Goal: Task Accomplishment & Management: Use online tool/utility

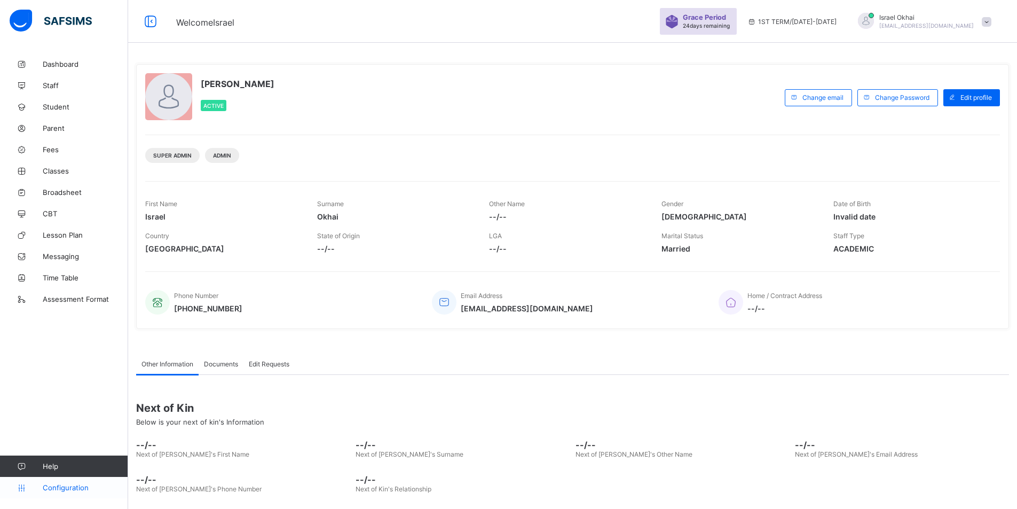
click at [83, 478] on link "Configuration" at bounding box center [64, 487] width 128 height 21
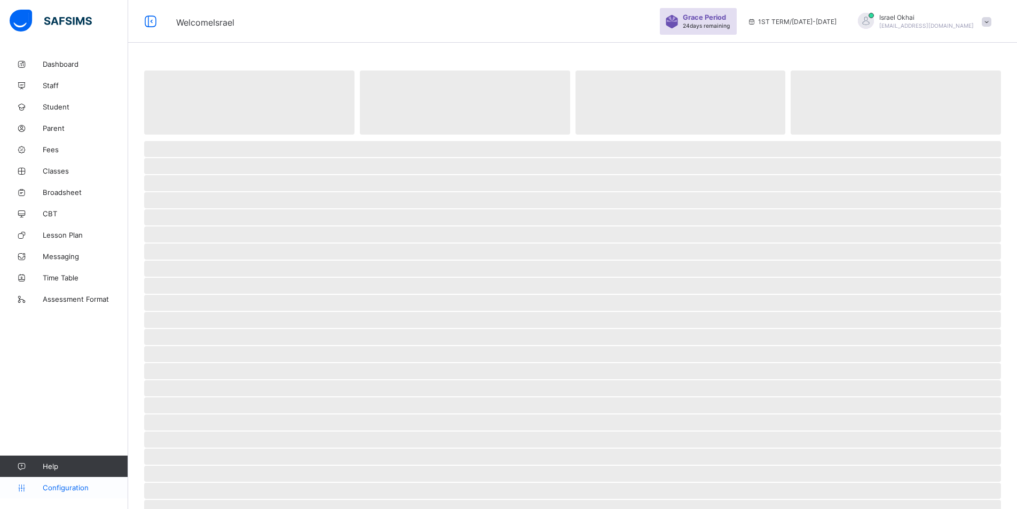
click at [52, 486] on span "Configuration" at bounding box center [85, 487] width 85 height 9
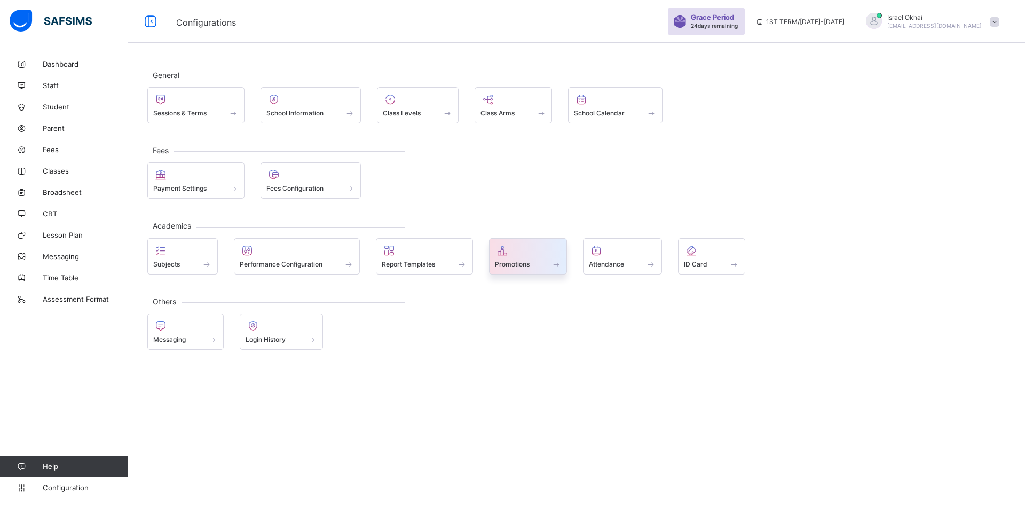
click at [497, 265] on span "Promotions" at bounding box center [512, 264] width 35 height 8
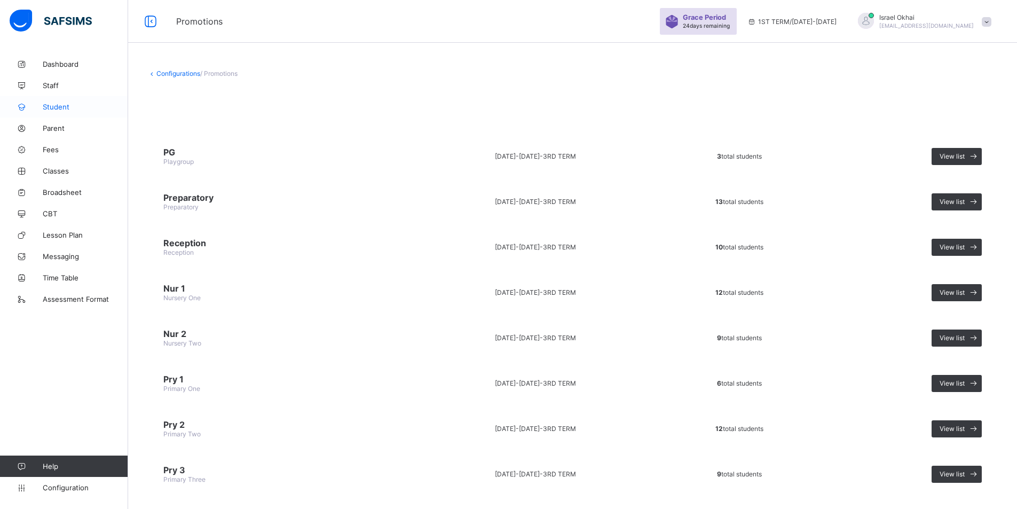
click at [49, 109] on span "Student" at bounding box center [85, 107] width 85 height 9
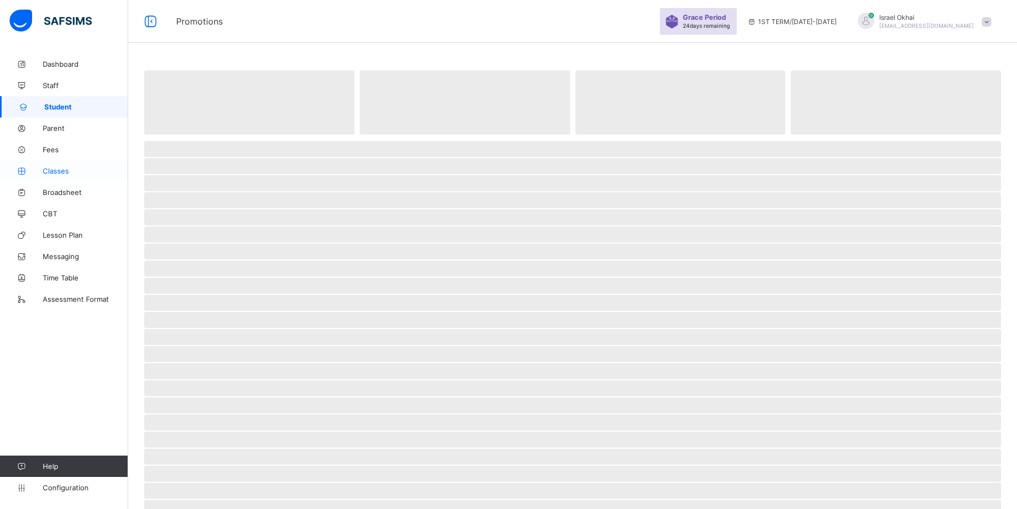
click at [42, 164] on link "Classes" at bounding box center [64, 170] width 128 height 21
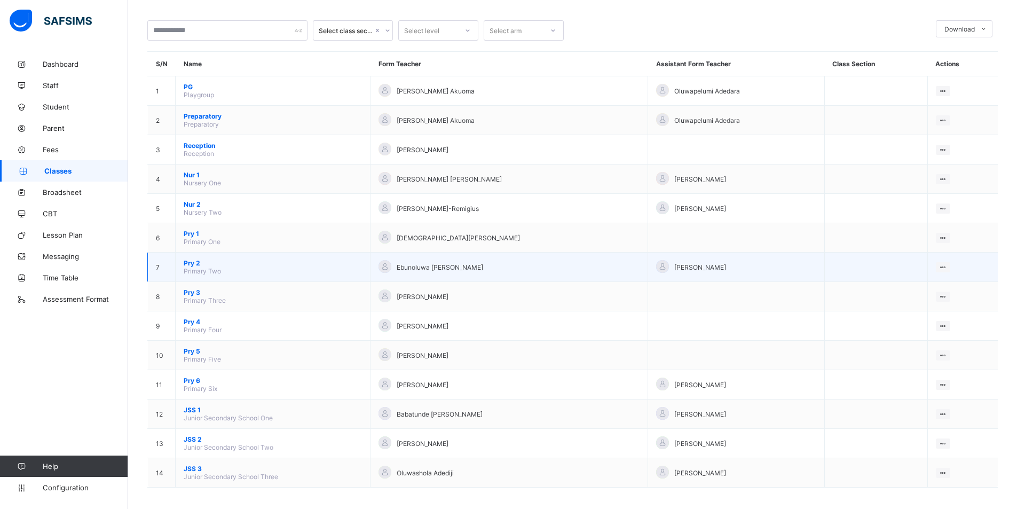
scroll to position [54, 0]
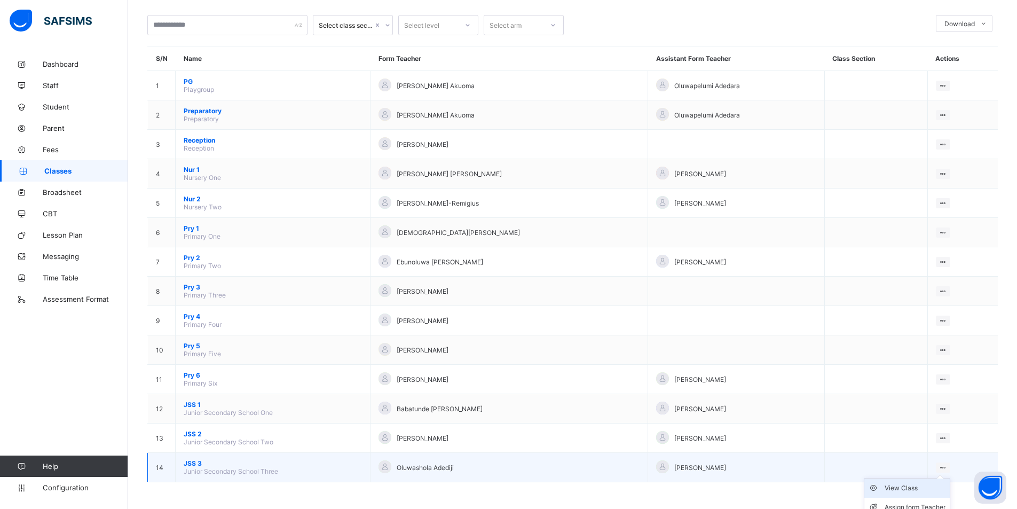
click at [922, 486] on div "View Class" at bounding box center [915, 488] width 61 height 11
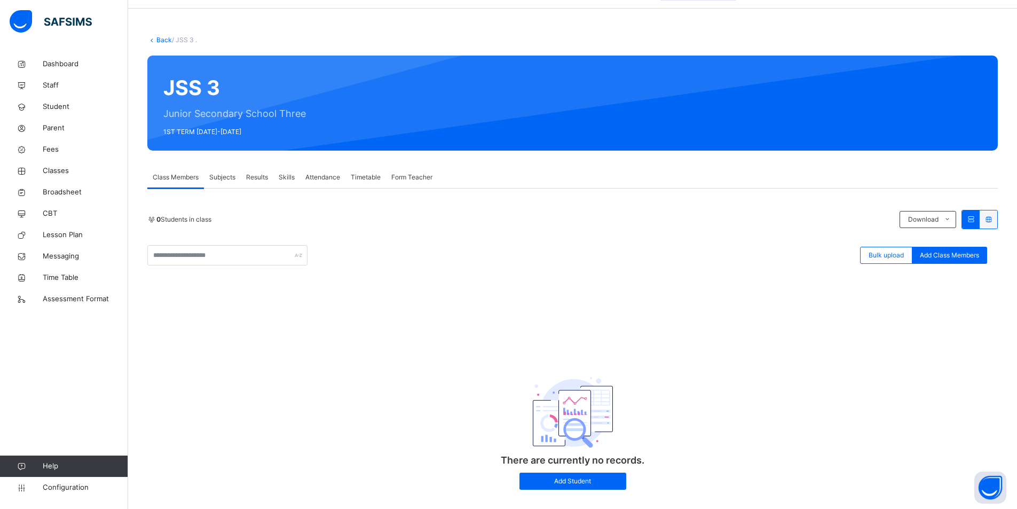
scroll to position [53, 0]
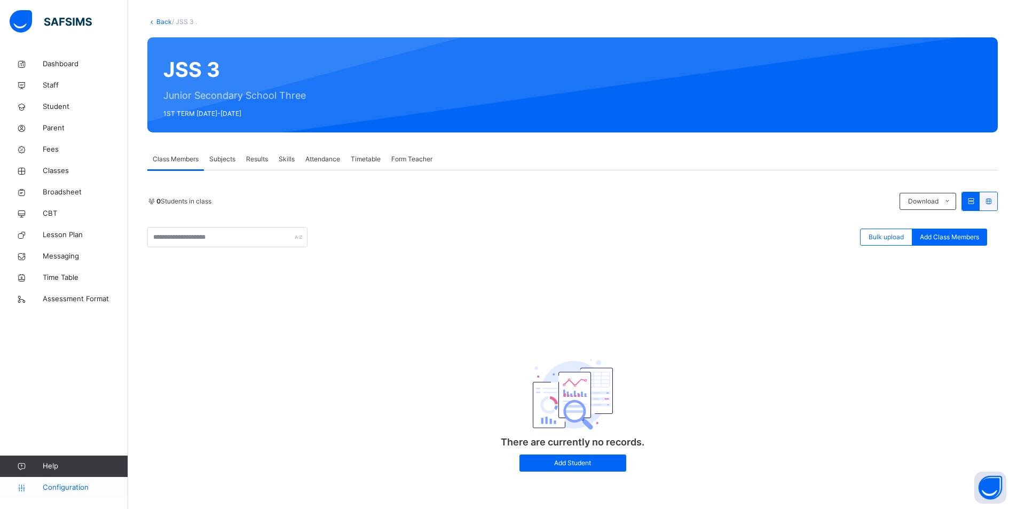
click at [59, 483] on span "Configuration" at bounding box center [85, 487] width 85 height 11
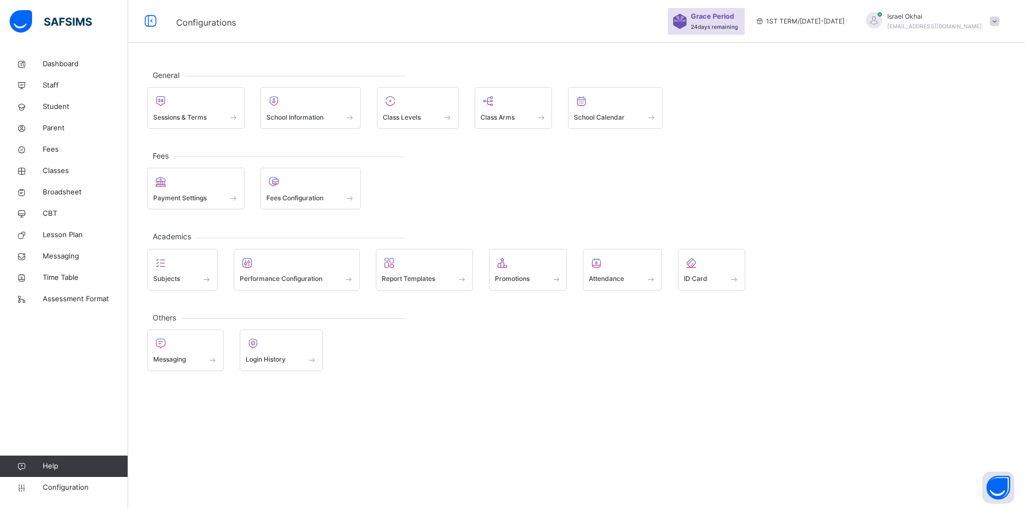
click at [522, 268] on div at bounding box center [528, 263] width 67 height 16
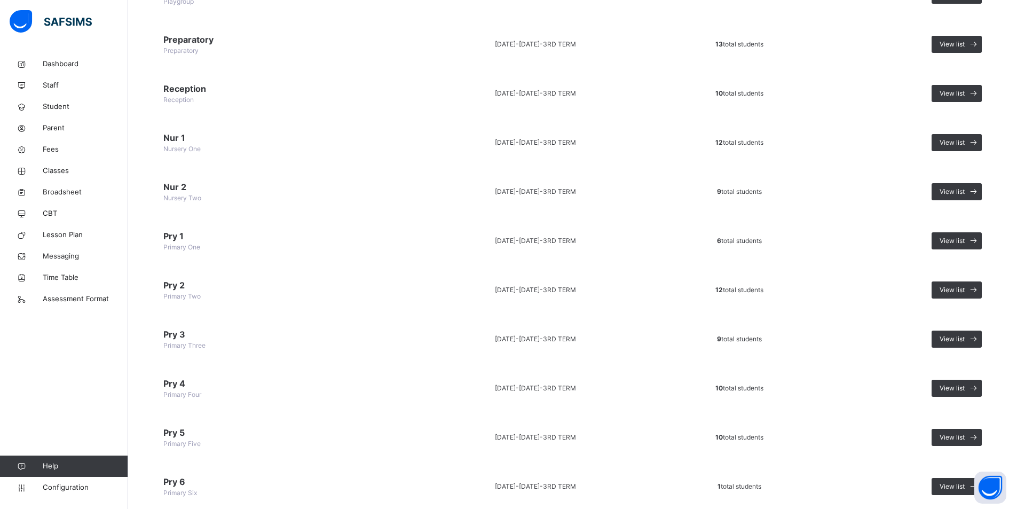
scroll to position [160, 0]
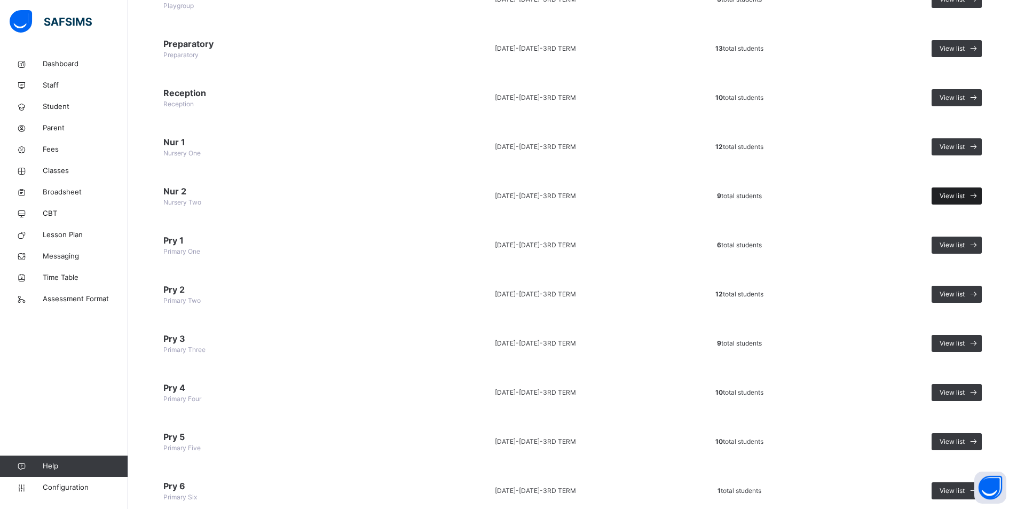
click at [964, 195] on span "View list" at bounding box center [952, 196] width 25 height 10
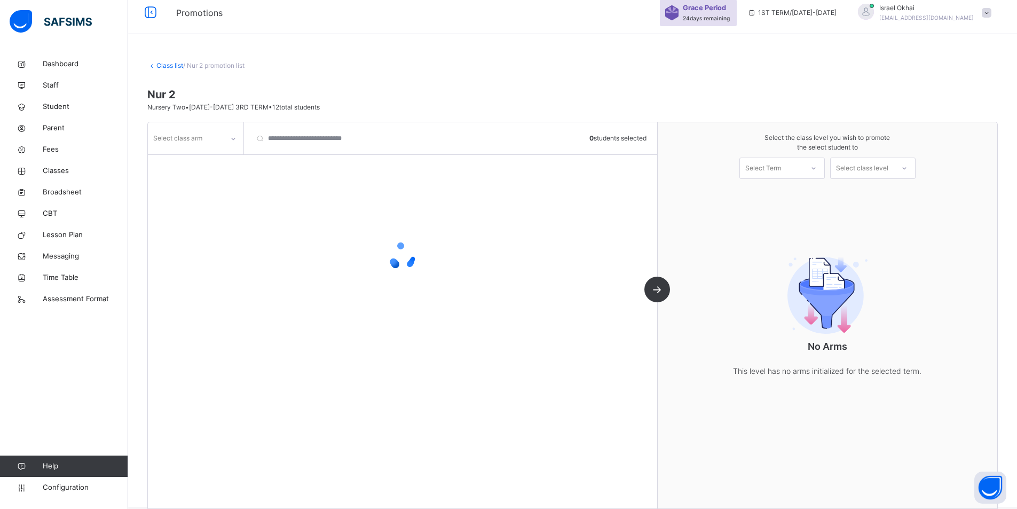
scroll to position [25, 0]
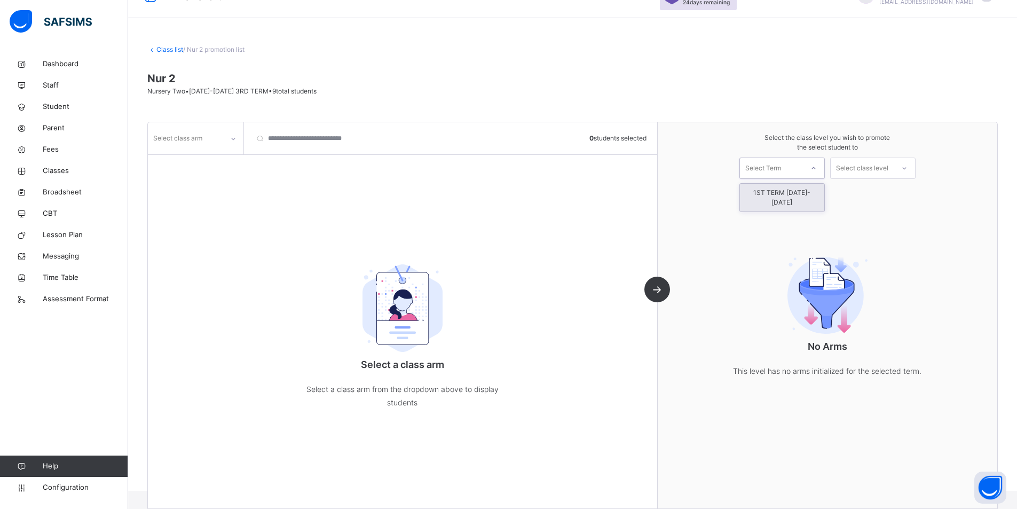
click at [789, 169] on div "Select Term" at bounding box center [771, 168] width 63 height 17
click at [777, 192] on div "1ST TERM [DATE]-[DATE]" at bounding box center [782, 198] width 84 height 28
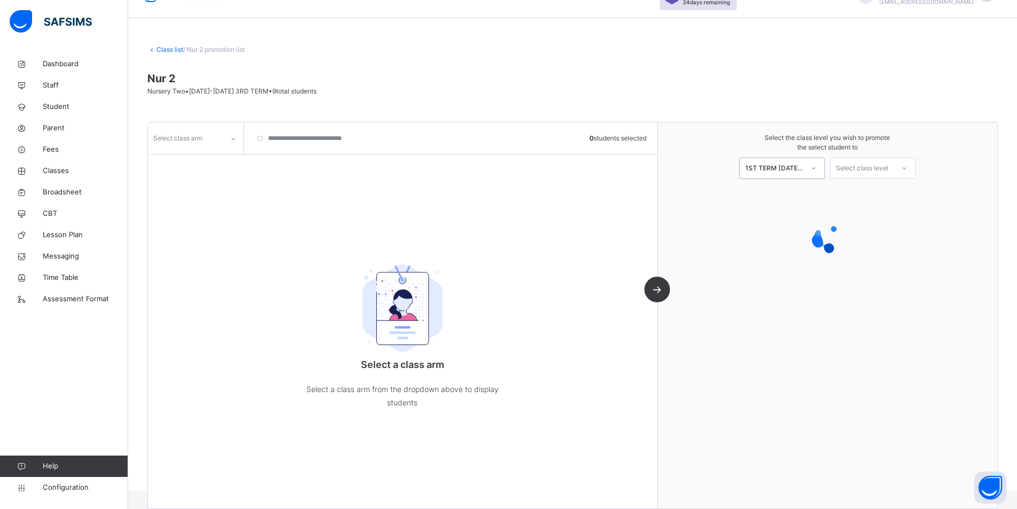
click at [866, 168] on div "Select class level" at bounding box center [862, 168] width 52 height 21
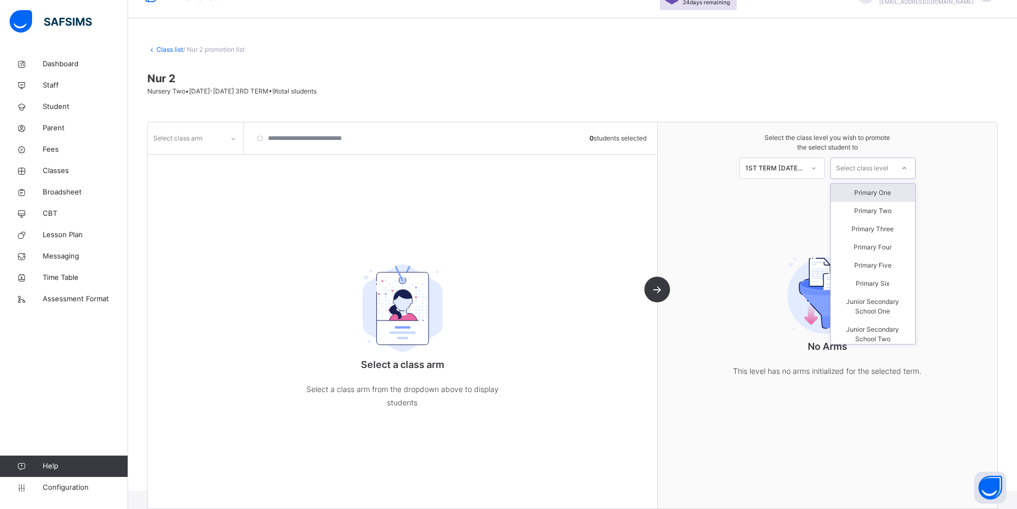
click at [868, 191] on div "Primary One" at bounding box center [873, 193] width 84 height 18
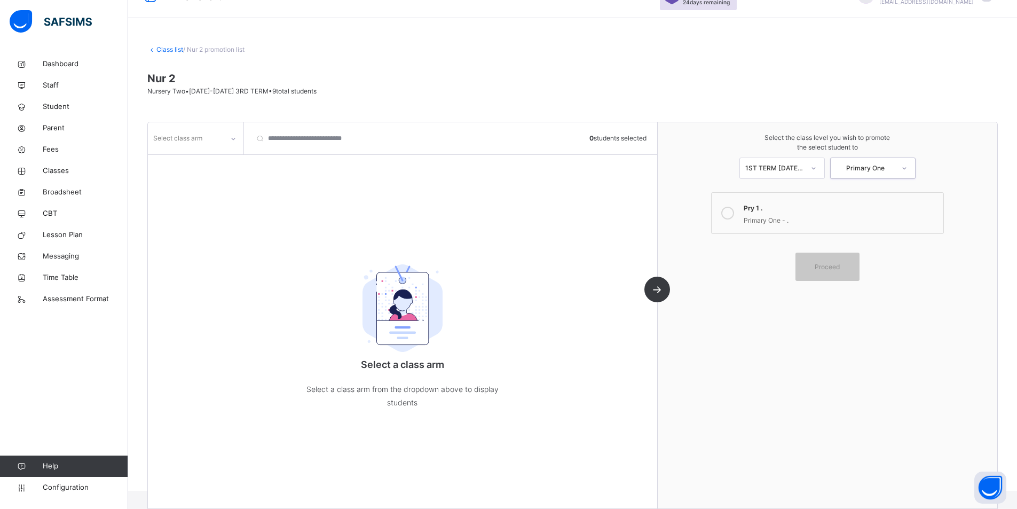
click at [734, 215] on icon at bounding box center [727, 213] width 13 height 13
click at [235, 139] on icon at bounding box center [233, 138] width 6 height 11
click at [238, 156] on div "." at bounding box center [195, 162] width 95 height 18
